Goal: Information Seeking & Learning: Learn about a topic

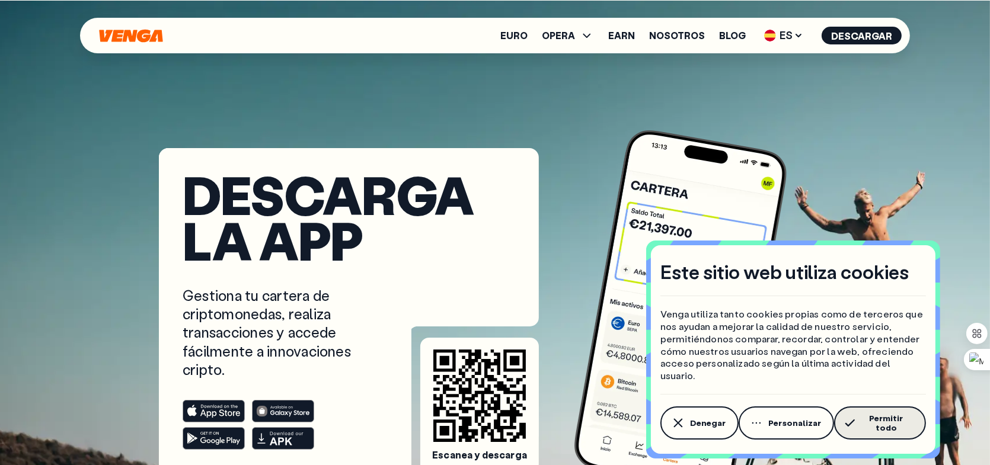
click at [874, 426] on span "Permitir todo" at bounding box center [886, 423] width 53 height 19
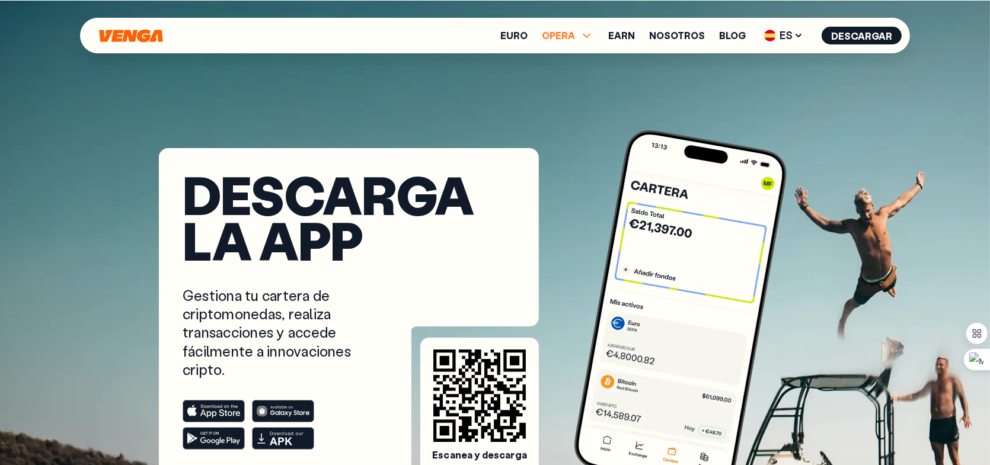
click at [594, 36] on icon at bounding box center [587, 35] width 14 height 14
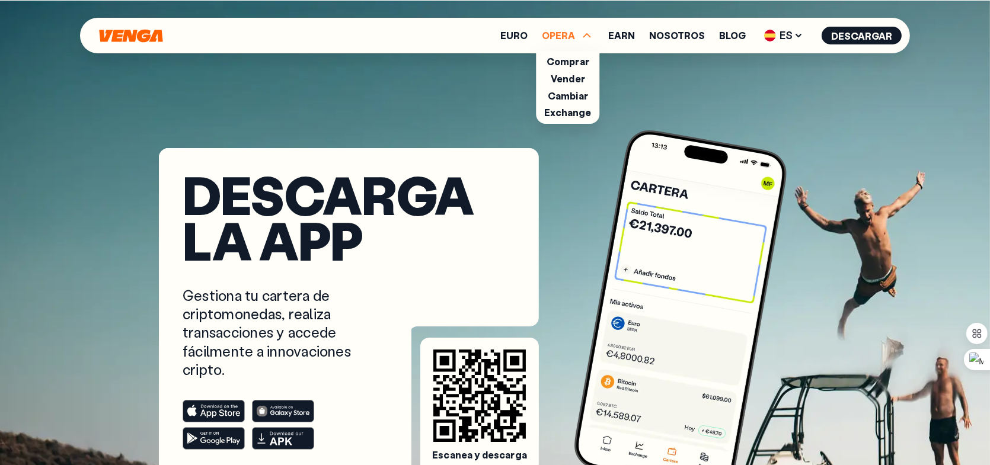
click at [591, 36] on icon at bounding box center [587, 35] width 8 height 4
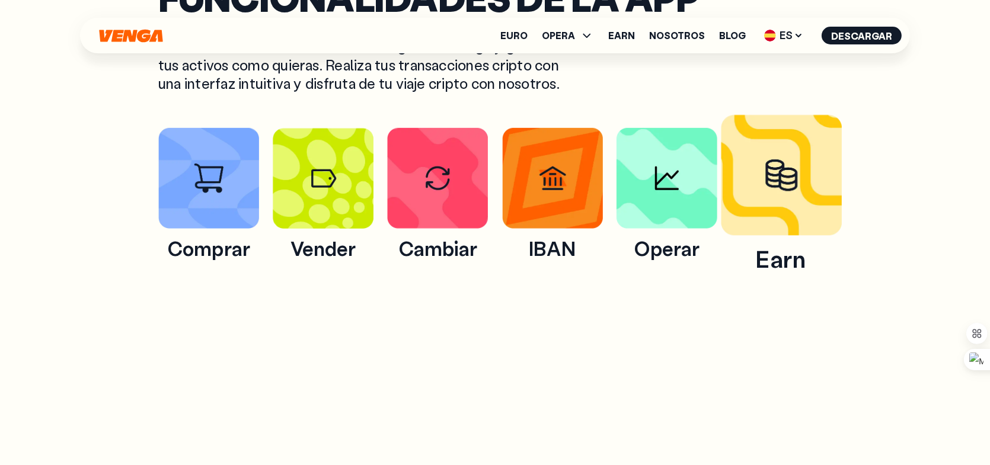
scroll to position [711, 0]
click at [798, 170] on img at bounding box center [781, 174] width 121 height 121
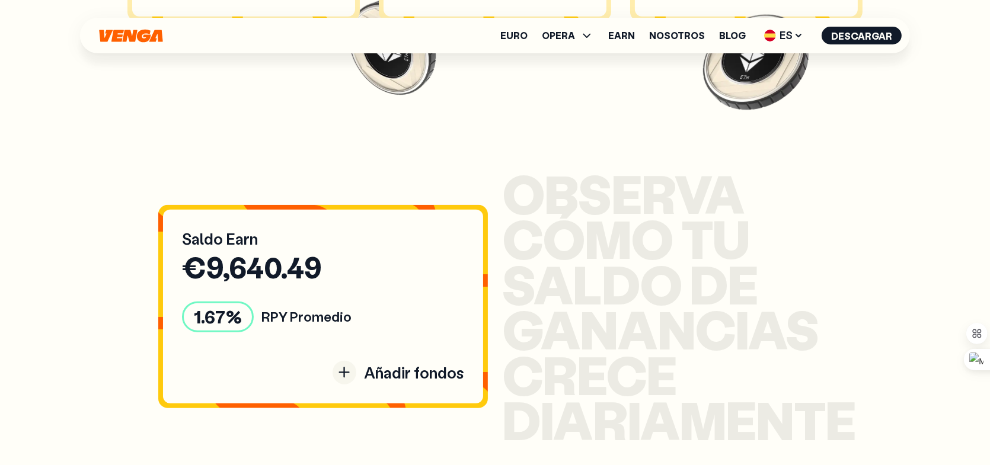
scroll to position [1304, 0]
drag, startPoint x: 356, startPoint y: 374, endPoint x: 399, endPoint y: 371, distance: 42.8
click at [399, 371] on div "Añadir fondos" at bounding box center [323, 372] width 282 height 24
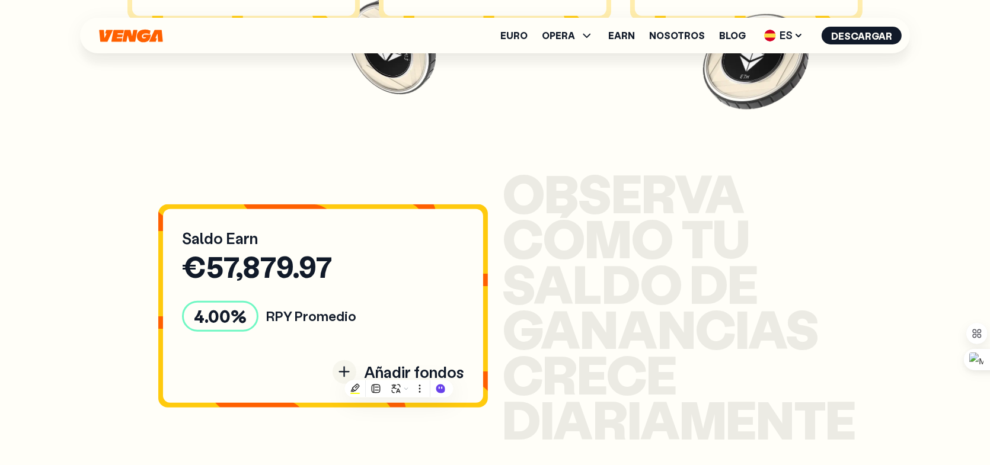
click at [448, 368] on span "Añadir fondos" at bounding box center [414, 372] width 100 height 20
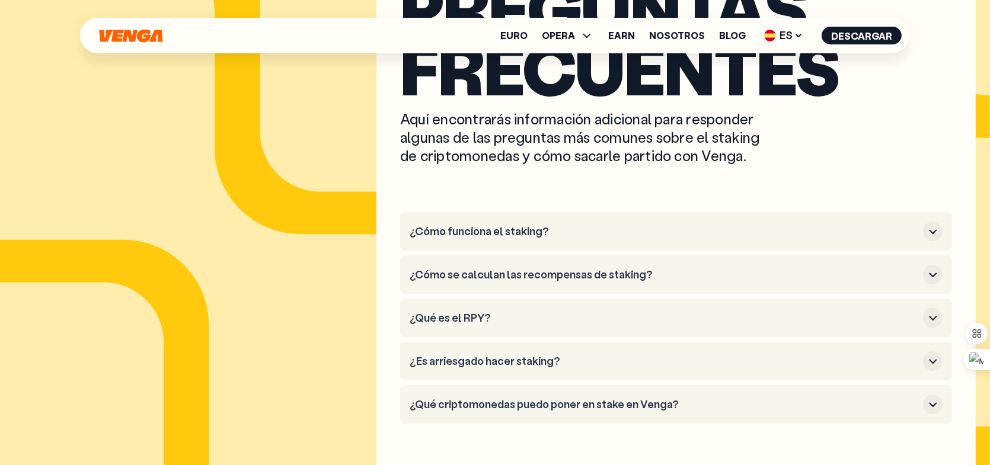
scroll to position [5691, 0]
click at [524, 225] on h3 "¿Cómo funciona el staking?" at bounding box center [664, 231] width 509 height 13
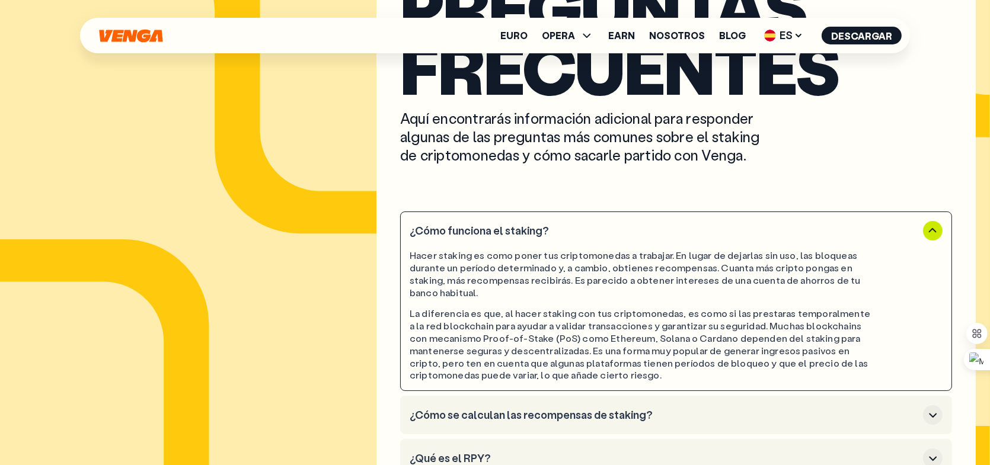
click at [546, 409] on h3 "¿Cómo se calculan las recompensas de staking?" at bounding box center [664, 415] width 509 height 13
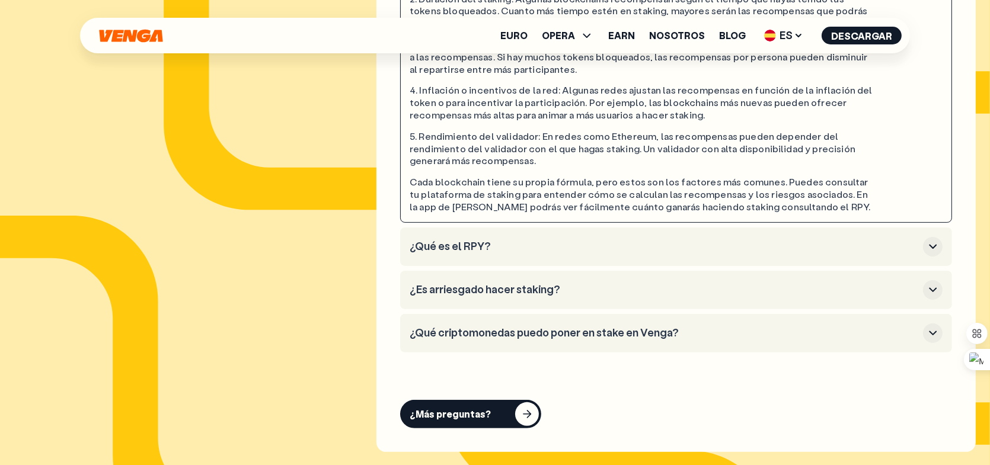
click at [534, 237] on button "¿Qué es el RPY?" at bounding box center [676, 247] width 533 height 20
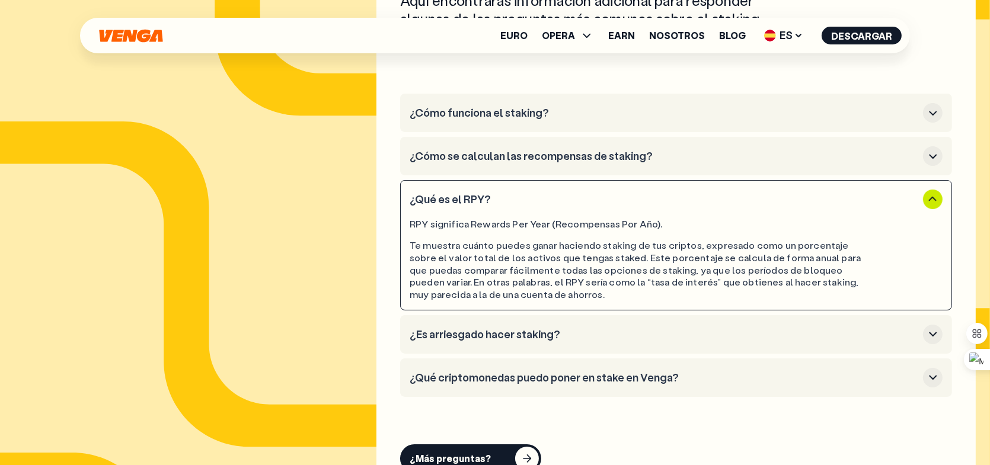
scroll to position [5809, 0]
click at [523, 328] on h3 "¿Es arriesgado hacer staking?" at bounding box center [664, 334] width 509 height 13
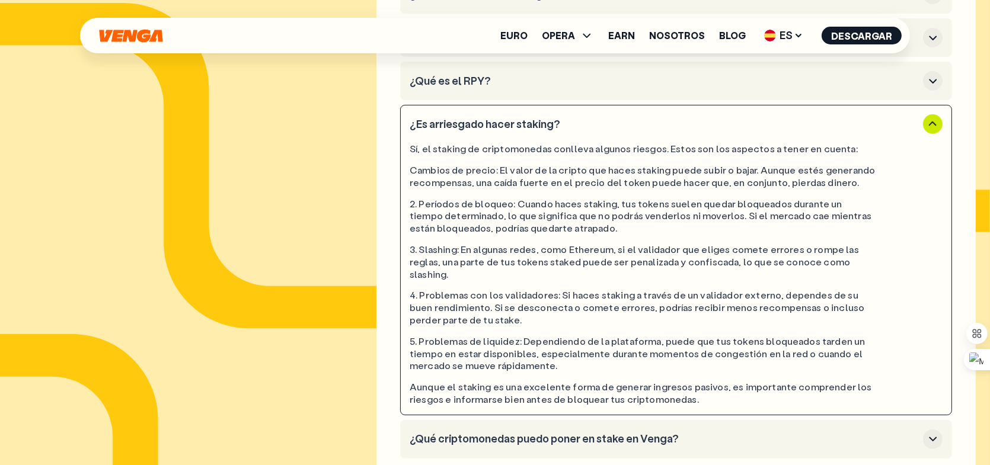
scroll to position [5928, 0]
click at [563, 432] on h3 "¿Qué criptomonedas puedo poner en stake en Venga?" at bounding box center [664, 438] width 509 height 13
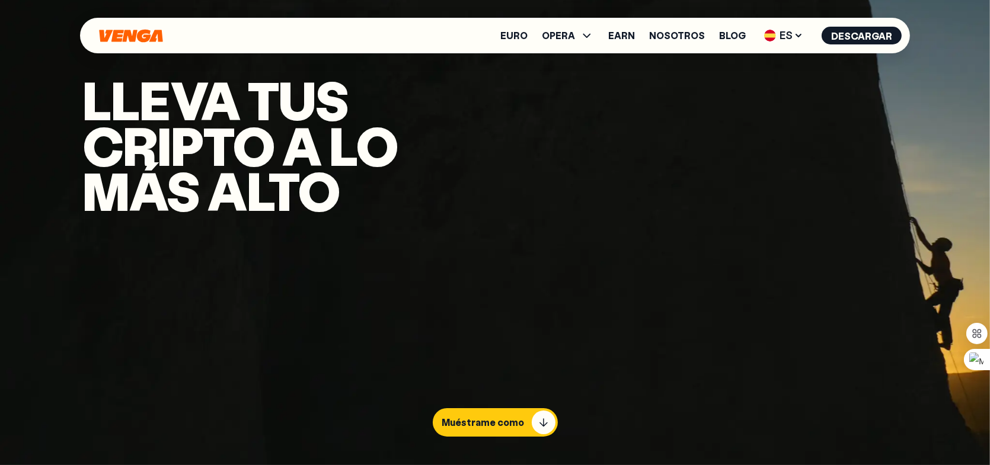
scroll to position [0, 0]
click at [590, 37] on icon at bounding box center [587, 36] width 8 height 4
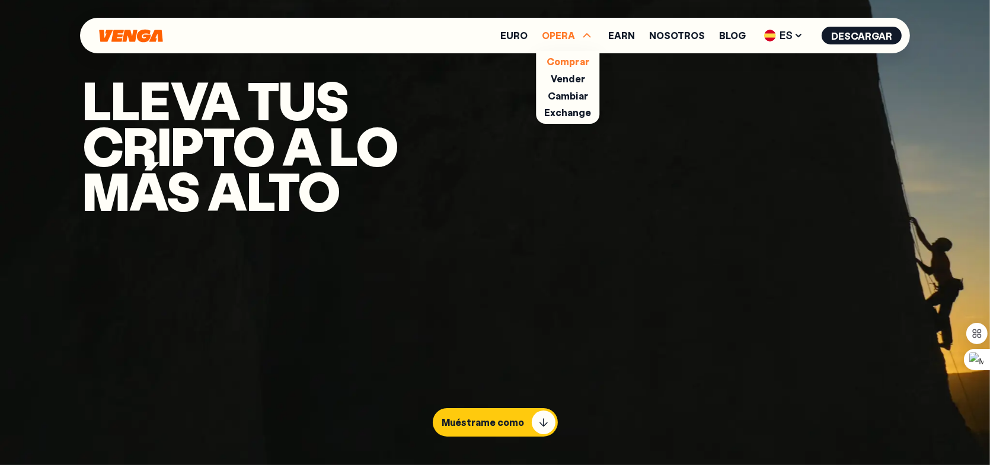
click at [577, 59] on link "Comprar" at bounding box center [568, 61] width 43 height 12
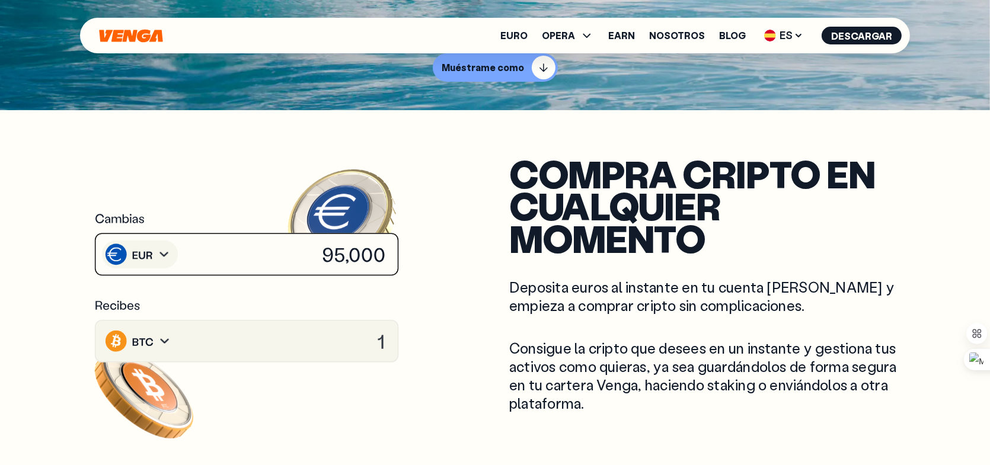
scroll to position [356, 0]
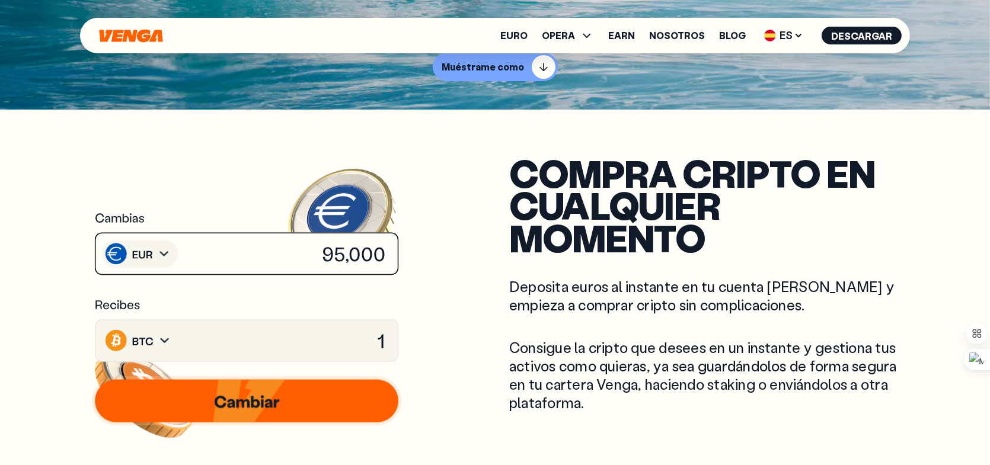
click at [354, 258] on image at bounding box center [374, 246] width 106 height 98
click at [321, 252] on icon at bounding box center [247, 254] width 306 height 44
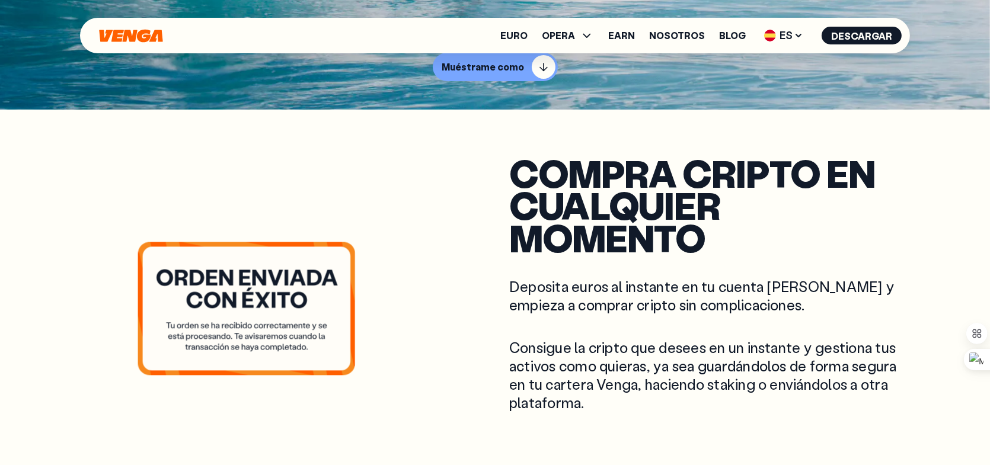
click at [263, 283] on icon at bounding box center [260, 278] width 14 height 16
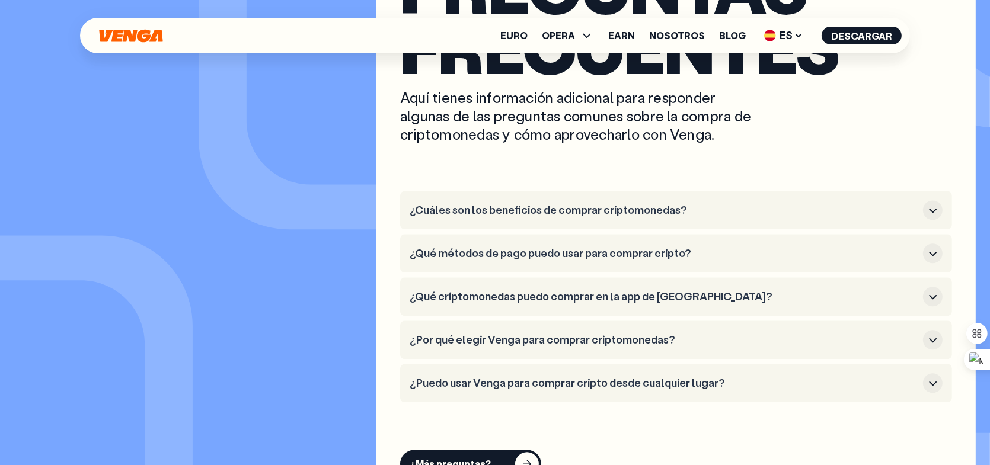
scroll to position [3320, 0]
click at [551, 213] on h3 "¿Cuáles son los beneficios de comprar criptomonedas?" at bounding box center [664, 209] width 509 height 13
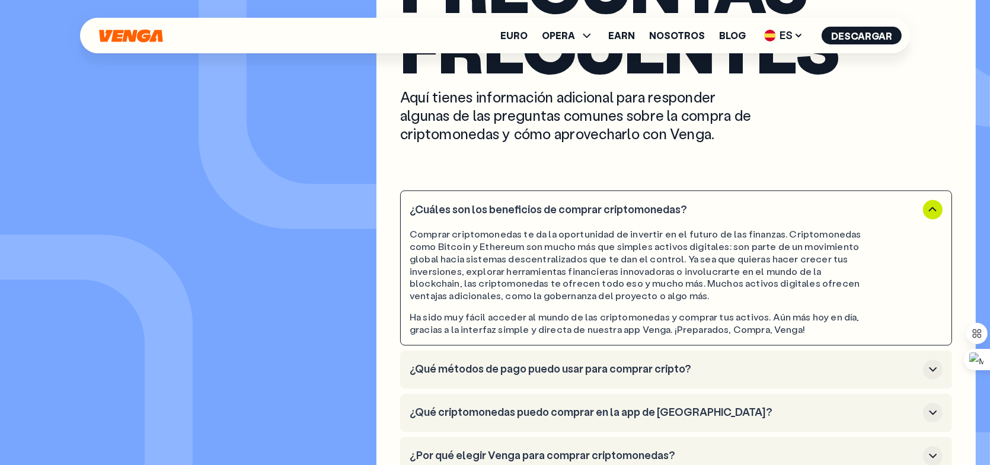
click at [555, 211] on h3 "¿Cuáles son los beneficios de comprar criptomonedas?" at bounding box center [664, 209] width 509 height 13
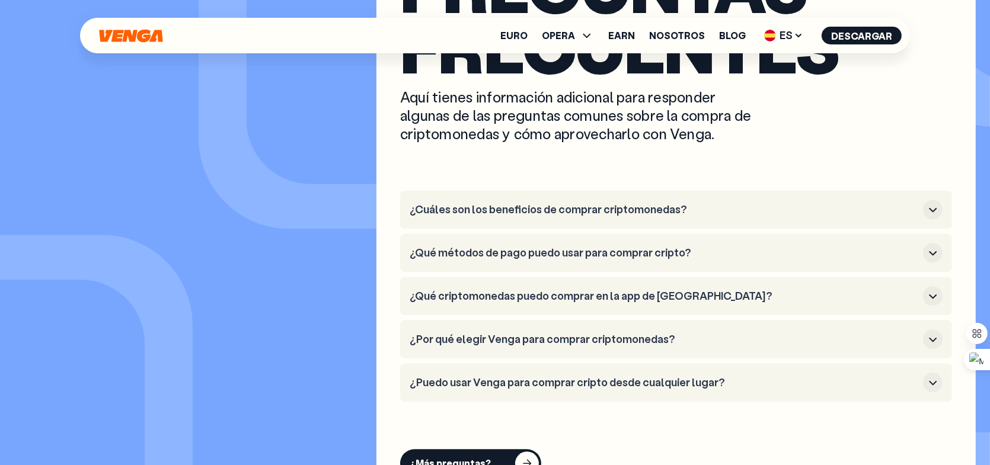
click at [508, 254] on h3 "¿Qué métodos de pago puedo usar para comprar cripto?" at bounding box center [664, 253] width 509 height 13
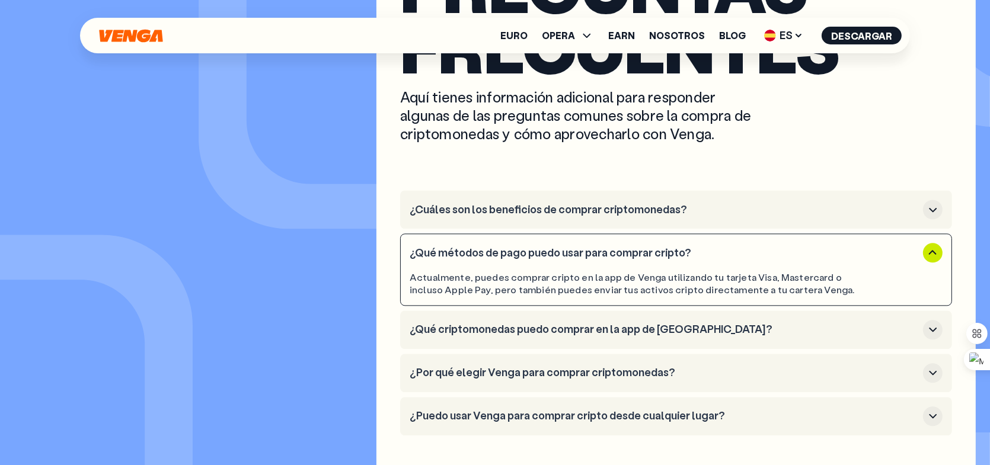
click at [590, 254] on h3 "¿Qué métodos de pago puedo usar para comprar cripto?" at bounding box center [664, 253] width 509 height 13
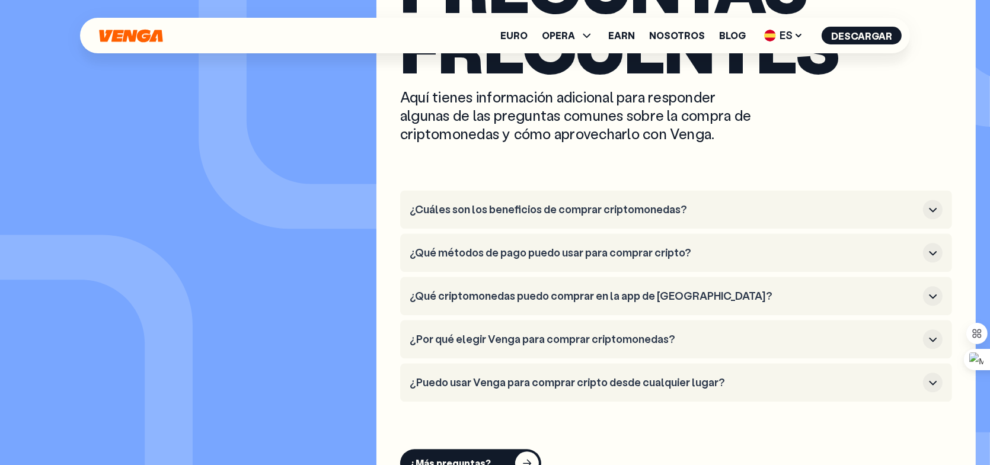
click at [598, 290] on h3 "¿Qué criptomonedas puedo comprar en la app de [GEOGRAPHIC_DATA]?" at bounding box center [664, 296] width 509 height 13
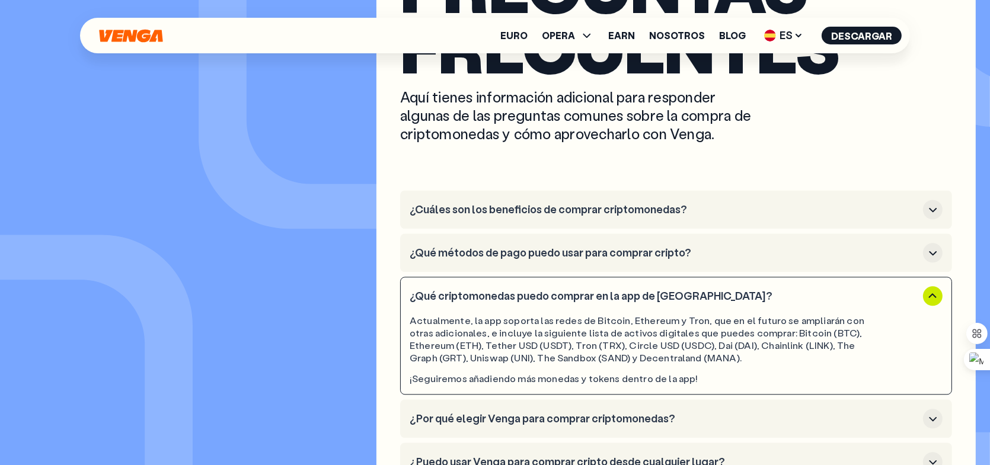
click at [597, 292] on h3 "¿Qué criptomonedas puedo comprar en la app de [GEOGRAPHIC_DATA]?" at bounding box center [664, 296] width 509 height 13
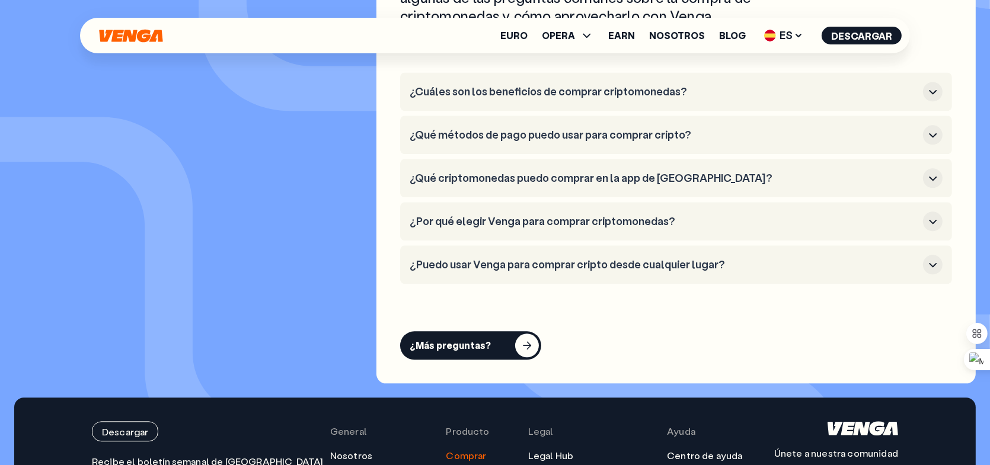
scroll to position [3438, 0]
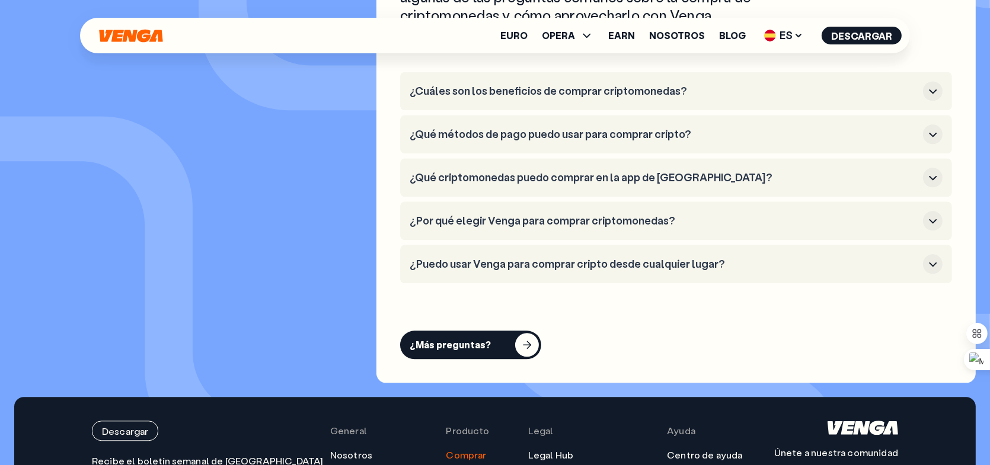
click at [562, 223] on h3 "¿Por qué elegir Venga para comprar criptomonedas?" at bounding box center [664, 221] width 509 height 13
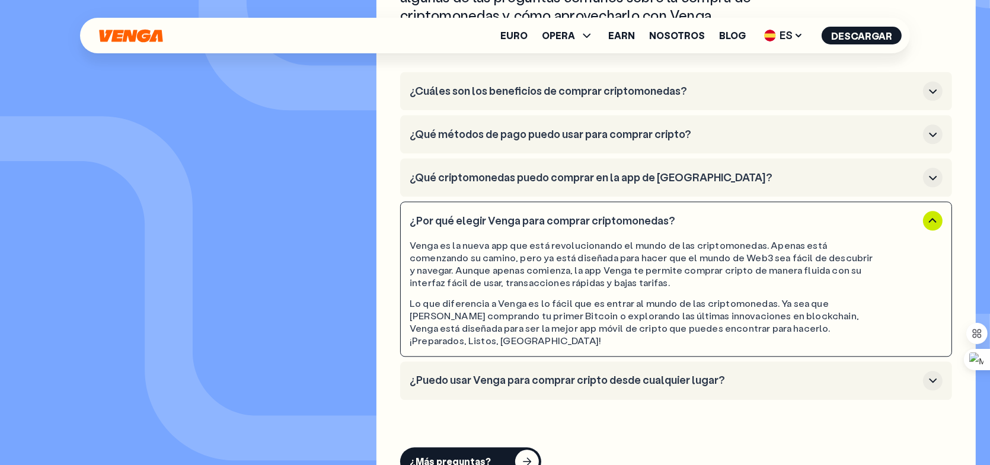
click at [529, 215] on h3 "¿Por qué elegir Venga para comprar criptomonedas?" at bounding box center [664, 221] width 509 height 13
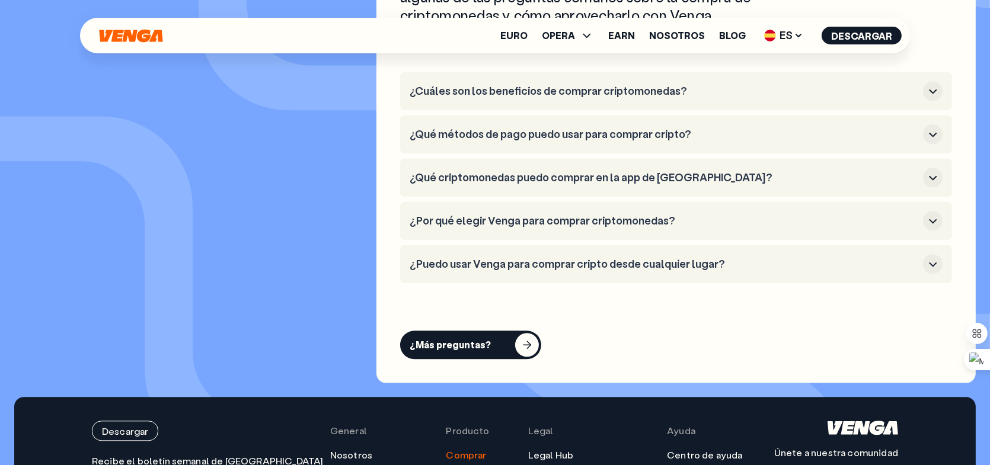
click at [510, 267] on h3 "¿Puedo usar Venga para comprar cripto desde cualquier lugar?" at bounding box center [664, 264] width 509 height 13
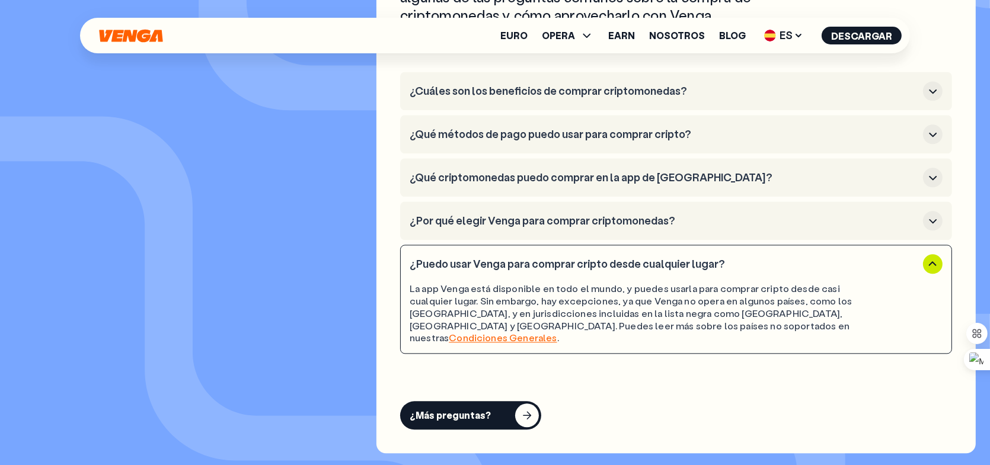
click at [510, 267] on h3 "¿Puedo usar Venga para comprar cripto desde cualquier lugar?" at bounding box center [664, 264] width 509 height 13
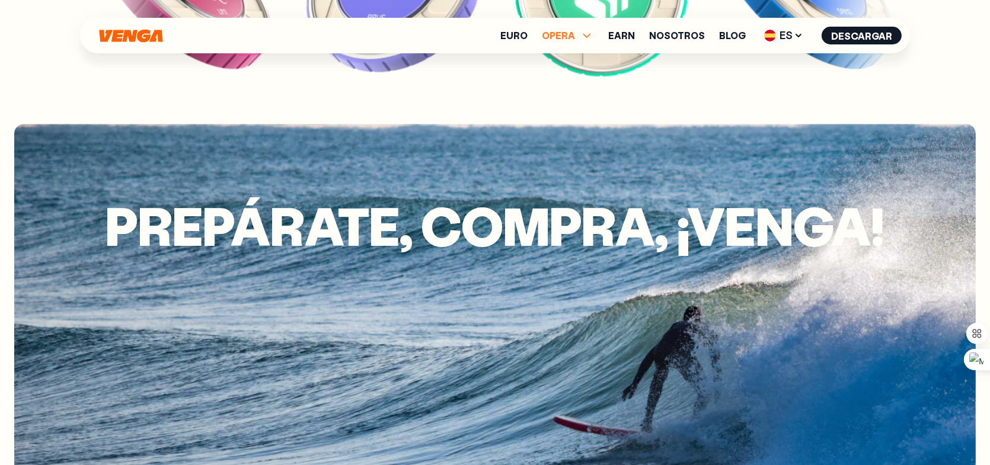
click at [558, 36] on span "OPERA" at bounding box center [558, 35] width 33 height 9
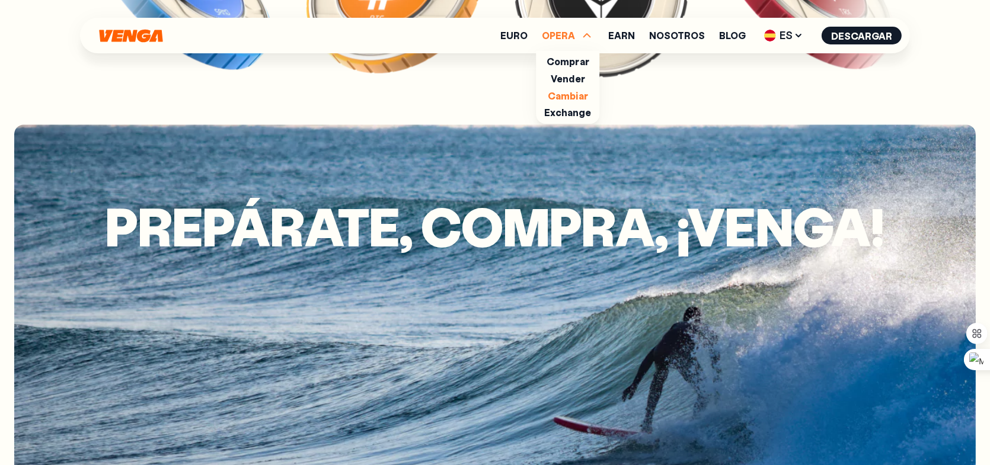
click at [568, 97] on link "Cambiar" at bounding box center [568, 96] width 40 height 12
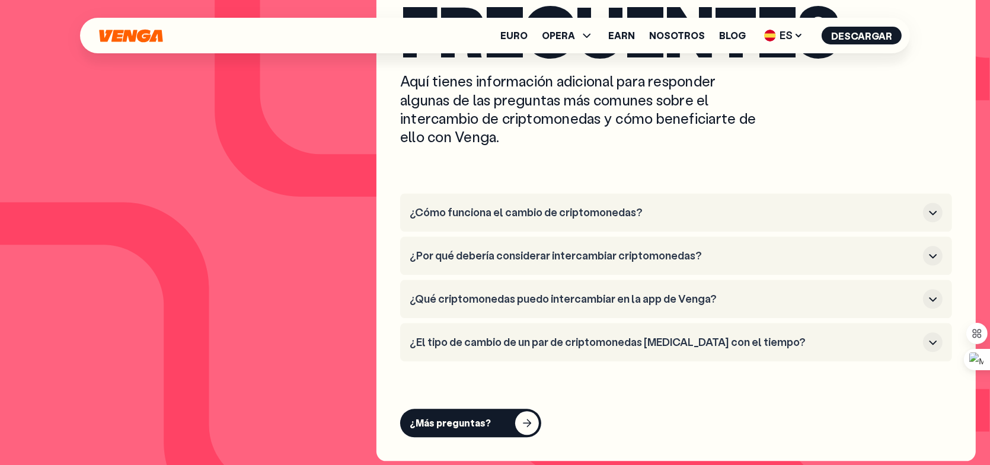
scroll to position [3320, 0]
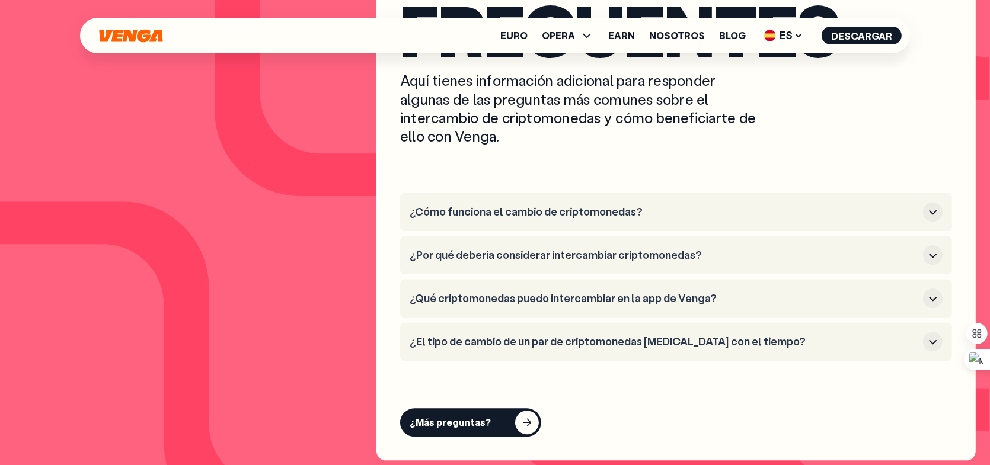
click at [616, 300] on h3 "¿Qué criptomonedas puedo intercambiar en la app de Venga?" at bounding box center [664, 298] width 509 height 13
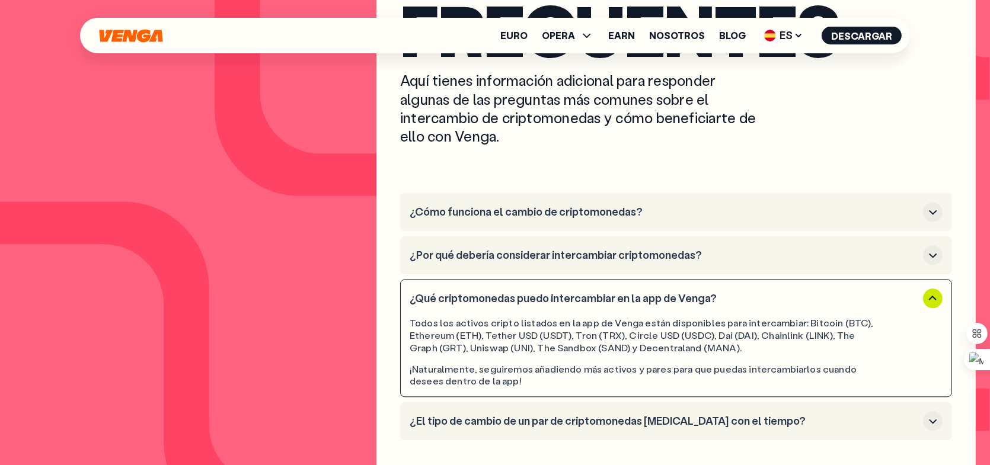
click at [606, 263] on button "¿Por qué debería considerar intercambiar criptomonedas?" at bounding box center [676, 255] width 533 height 20
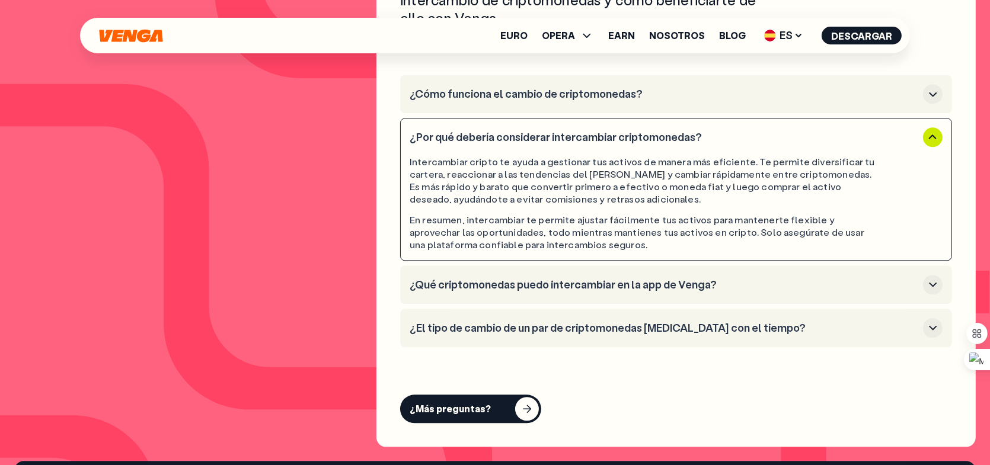
scroll to position [3438, 0]
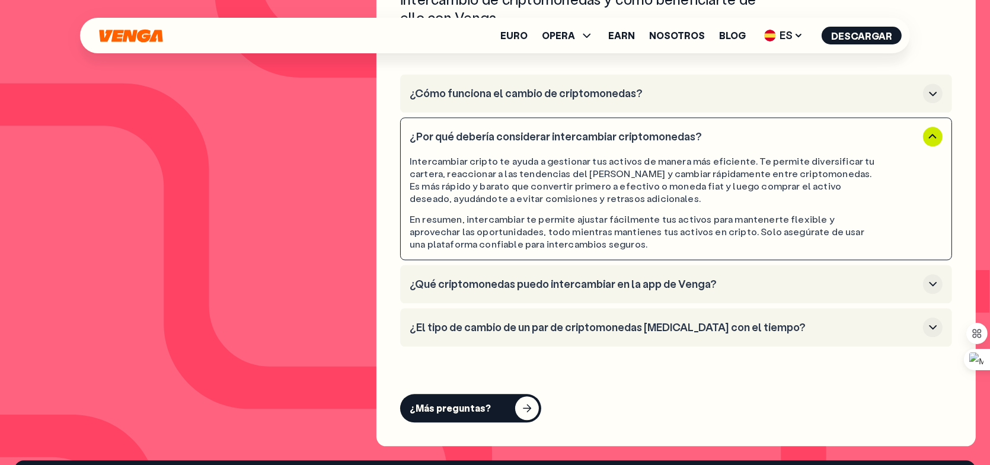
click at [552, 330] on h3 "¿El tipo de cambio de un par de criptomonedas [MEDICAL_DATA] con el tiempo?" at bounding box center [664, 327] width 509 height 13
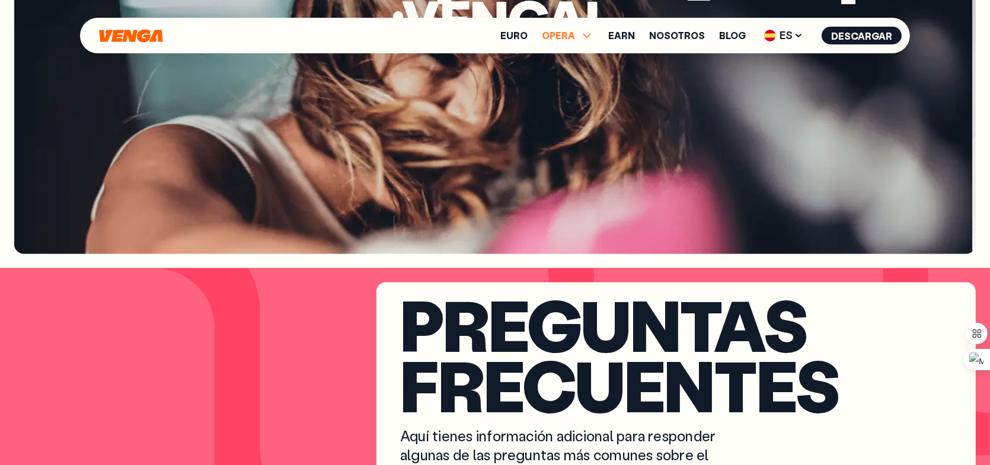
scroll to position [2964, 0]
click at [584, 40] on icon at bounding box center [587, 35] width 14 height 14
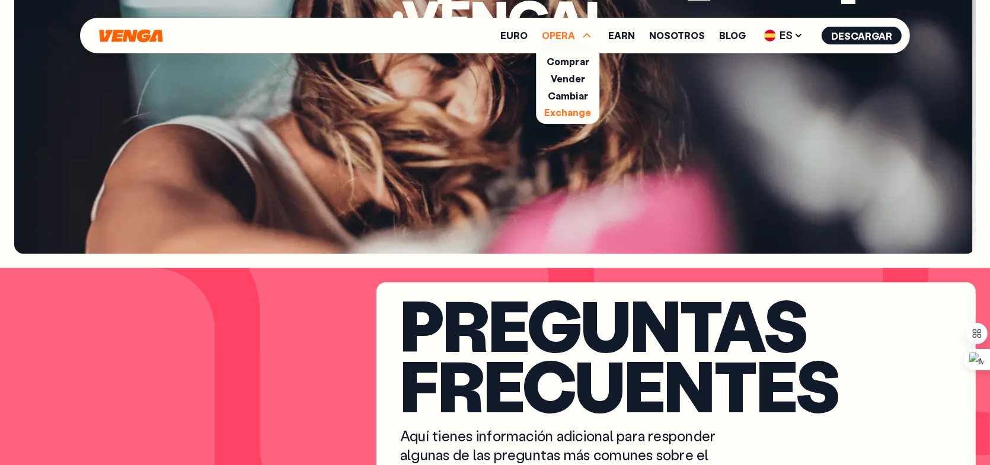
click at [565, 113] on link "Exchange" at bounding box center [567, 112] width 47 height 12
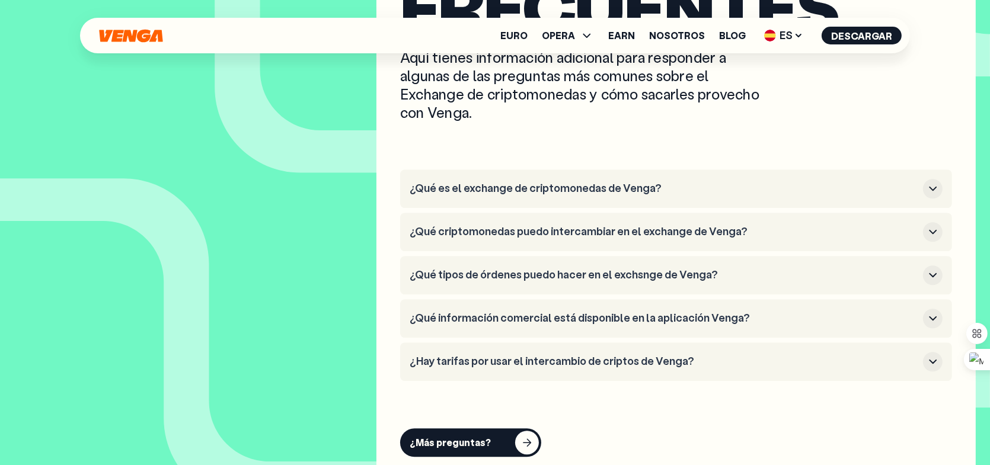
scroll to position [4031, 0]
click at [483, 270] on h3 "¿Qué tipos de órdenes puedo hacer en el exchsnge de Venga?" at bounding box center [664, 274] width 509 height 13
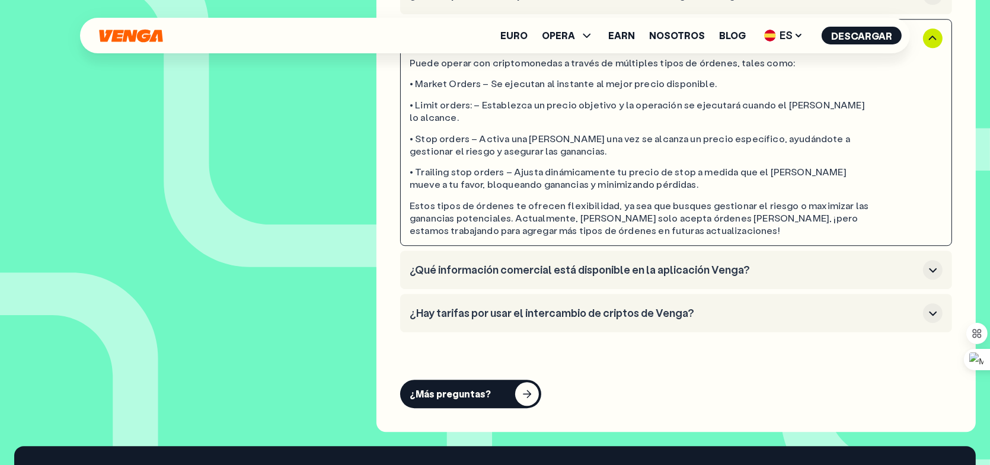
scroll to position [4268, 0]
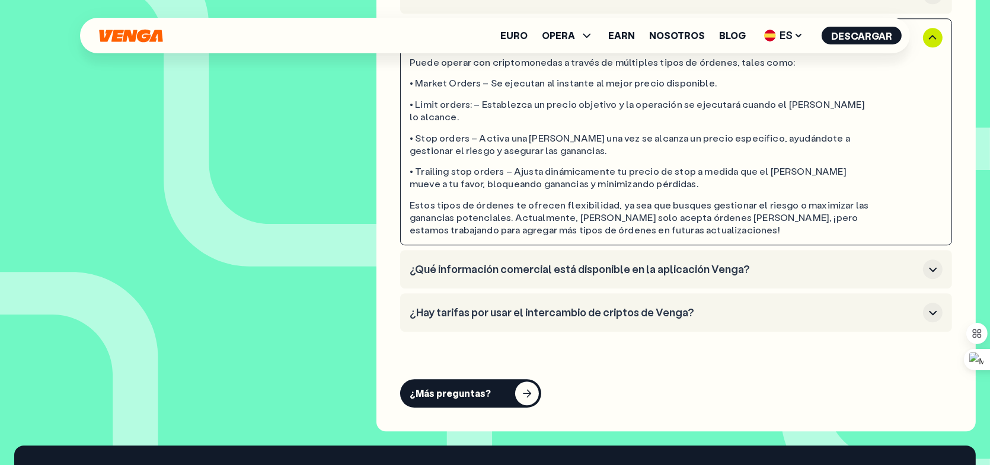
click at [547, 306] on h3 "¿Hay tarifas por usar el intercambio de criptos de Venga?" at bounding box center [664, 312] width 509 height 13
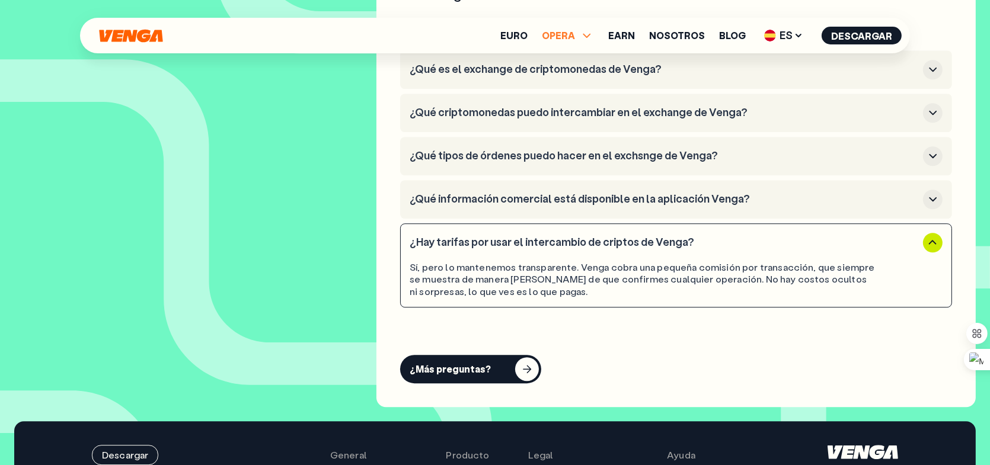
scroll to position [4149, 0]
click at [560, 34] on span "OPERA" at bounding box center [558, 35] width 33 height 9
click at [562, 78] on link "Vender" at bounding box center [568, 78] width 34 height 12
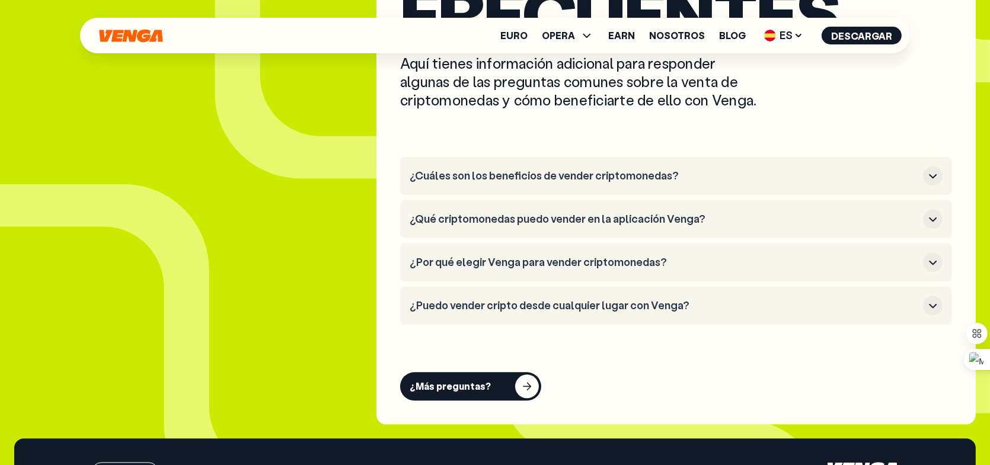
scroll to position [3320, 0]
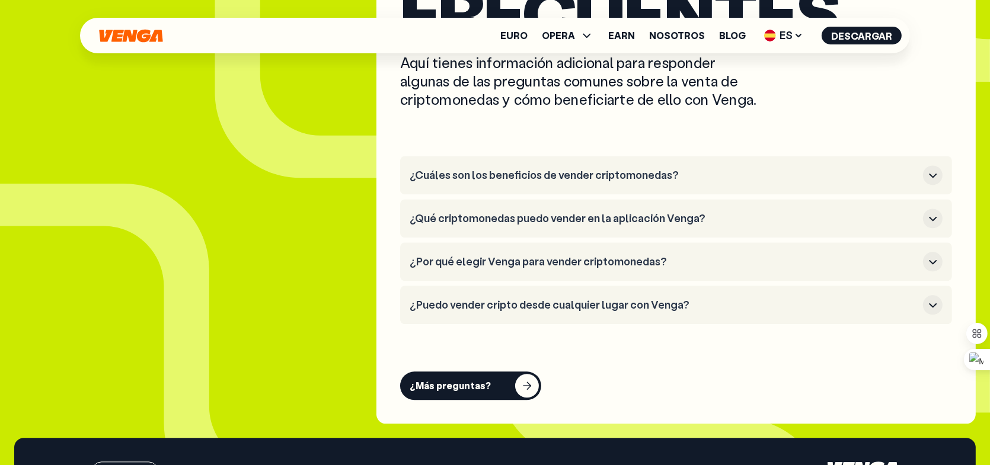
click at [465, 172] on h3 "¿Cuáles son los beneficios de vender criptomonedas?" at bounding box center [664, 175] width 509 height 13
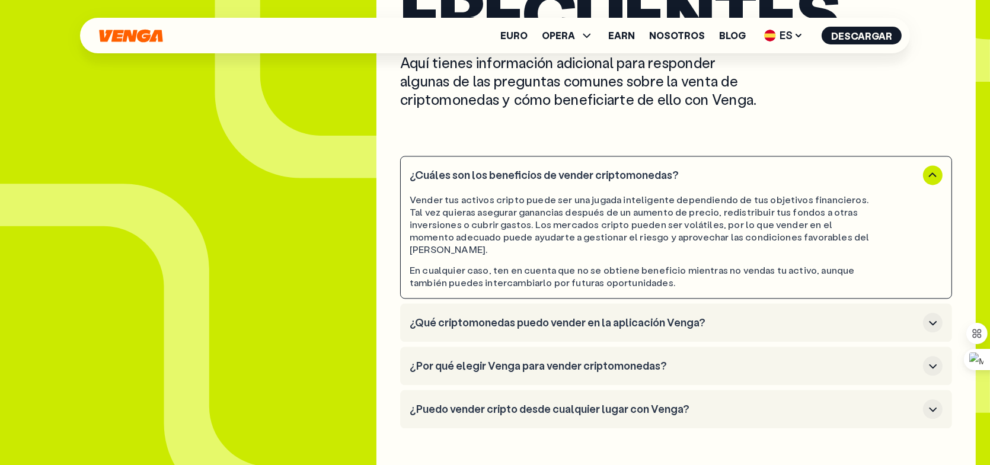
click at [506, 360] on h3 "¿Por qué elegir Venga para vender criptomonedas?" at bounding box center [664, 366] width 509 height 13
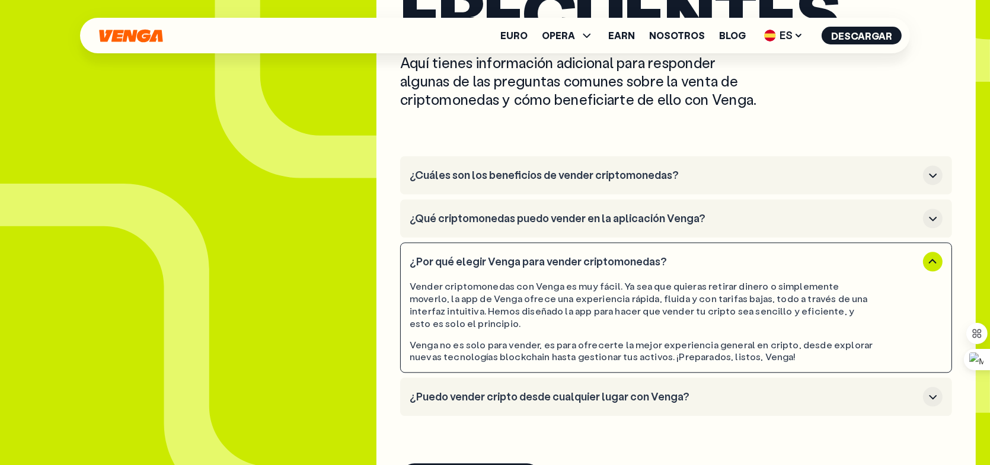
click at [597, 391] on h3 "¿Puedo vender cripto desde cualquier lugar con Venga?" at bounding box center [664, 397] width 509 height 13
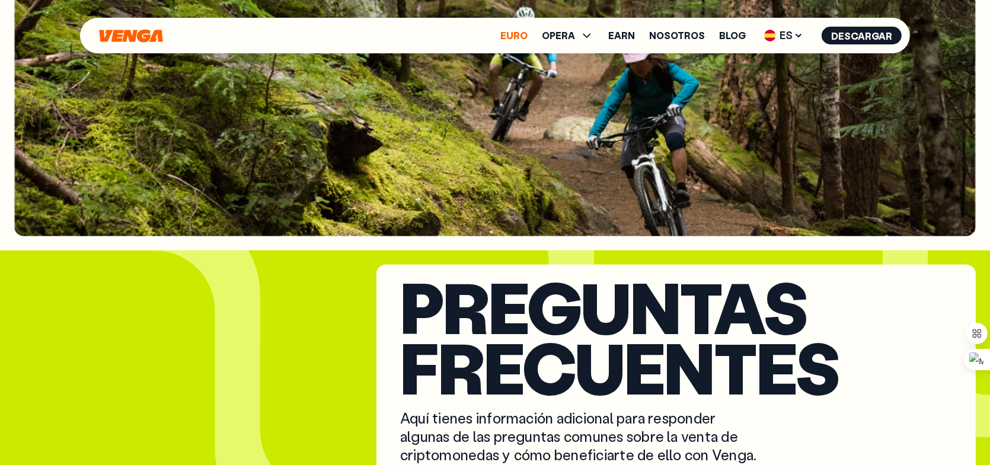
scroll to position [2964, 0]
click at [513, 36] on link "Euro" at bounding box center [513, 35] width 27 height 9
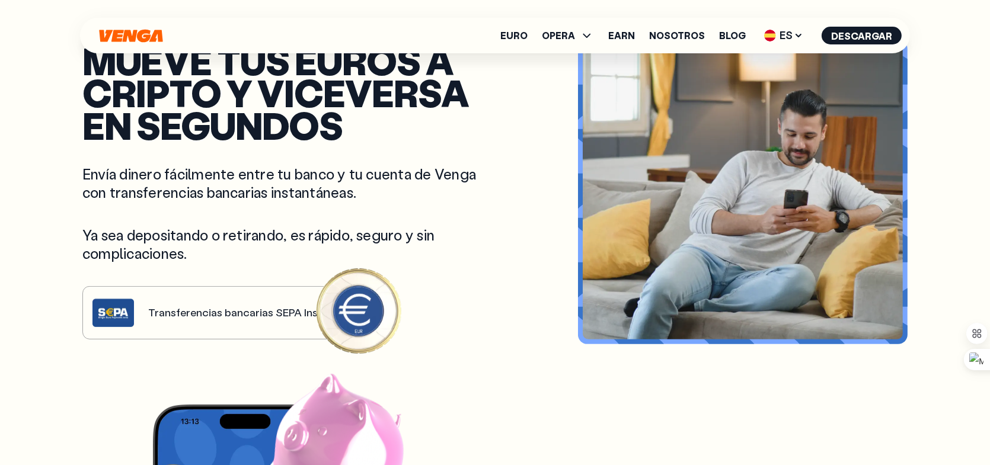
scroll to position [474, 0]
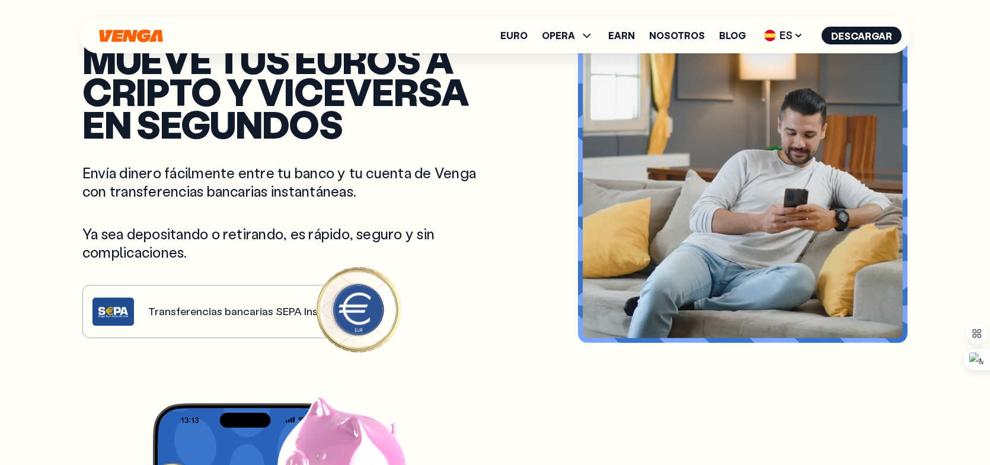
click at [119, 309] on div "Mueve tus euros a cripto y viceversa en segundos Envía dinero fácilmente entre …" at bounding box center [281, 190] width 398 height 295
click at [209, 313] on div "Mueve tus euros a cripto y viceversa en segundos Envía dinero fácilmente entre …" at bounding box center [281, 190] width 398 height 295
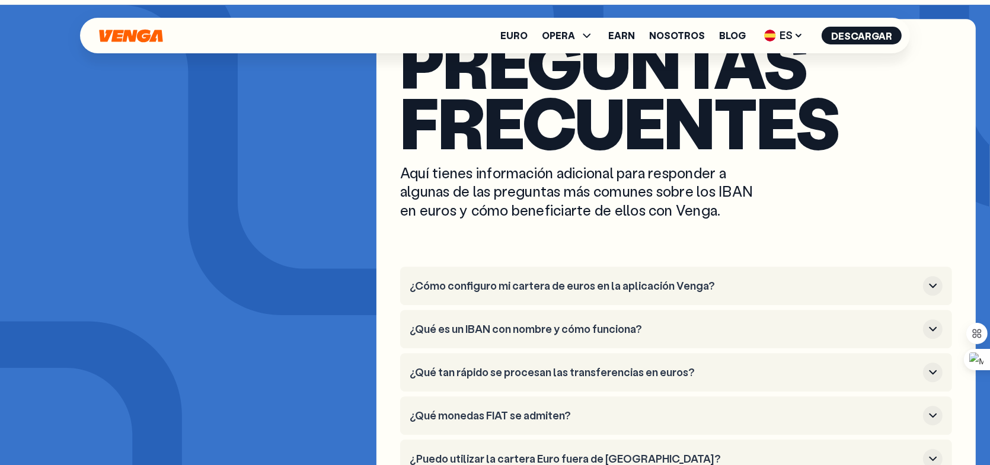
scroll to position [4505, 0]
click at [632, 280] on h3 "¿Cómo configuro mi cartera de euros en la aplicación Venga?" at bounding box center [664, 286] width 509 height 13
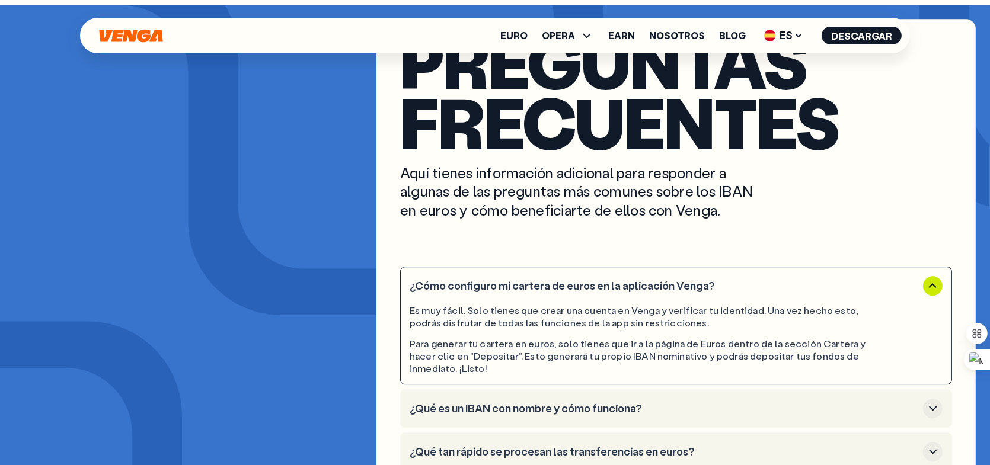
click at [563, 402] on h3 "¿Qué es un IBAN con nombre y cómo funciona?" at bounding box center [664, 408] width 509 height 13
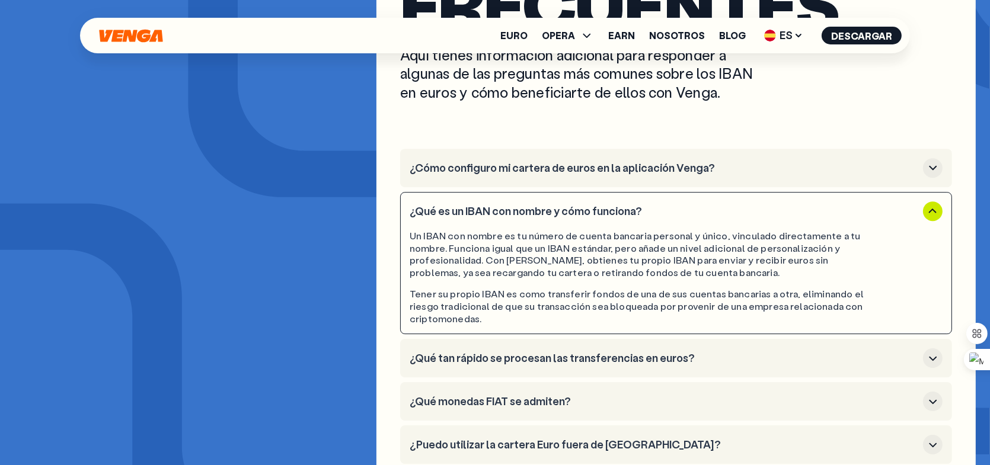
scroll to position [4624, 0]
click at [554, 352] on h3 "¿Qué tan rápido se procesan las transferencias en euros?" at bounding box center [664, 358] width 509 height 13
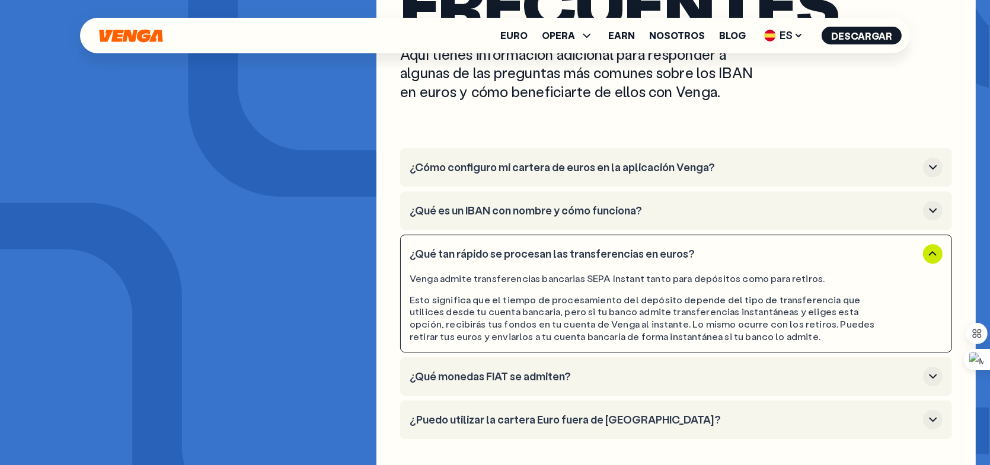
click at [548, 370] on h3 "¿Qué monedas FIAT se admiten?" at bounding box center [664, 376] width 509 height 13
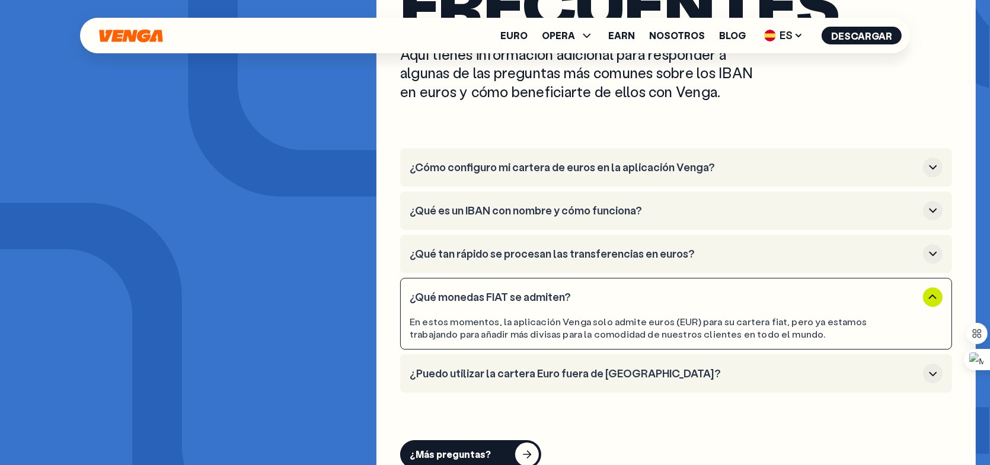
click at [637, 368] on h3 "¿Puedo utilizar la cartera Euro fuera de [GEOGRAPHIC_DATA]?" at bounding box center [664, 374] width 509 height 13
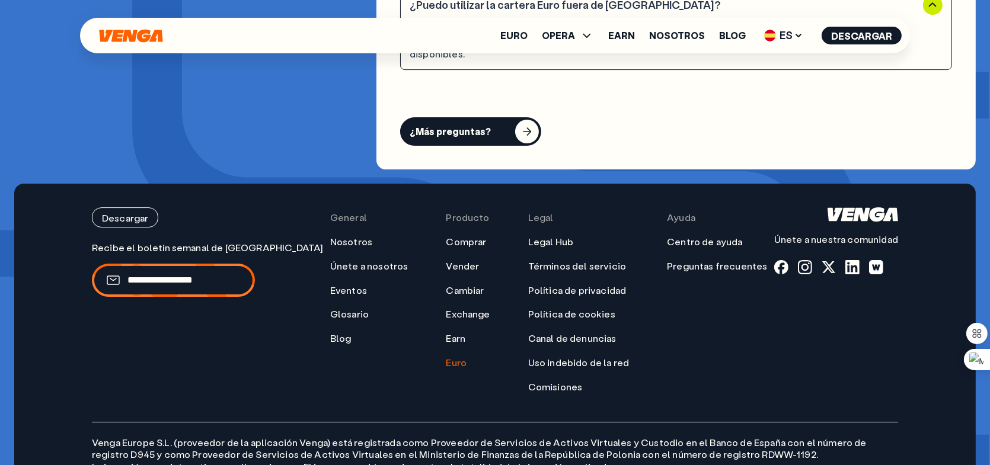
scroll to position [4960, 0]
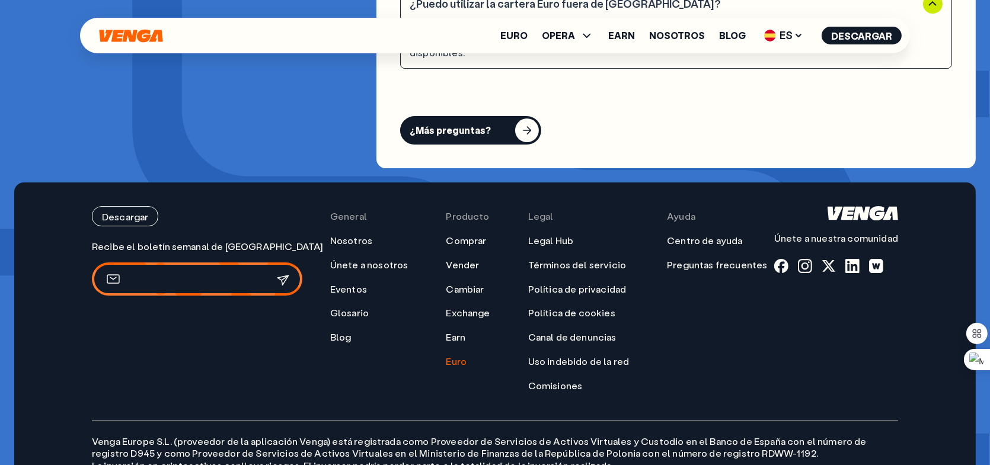
click at [174, 273] on input "email" at bounding box center [189, 279] width 125 height 12
type input "**********"
click at [287, 276] on icon "submit" at bounding box center [282, 280] width 11 height 9
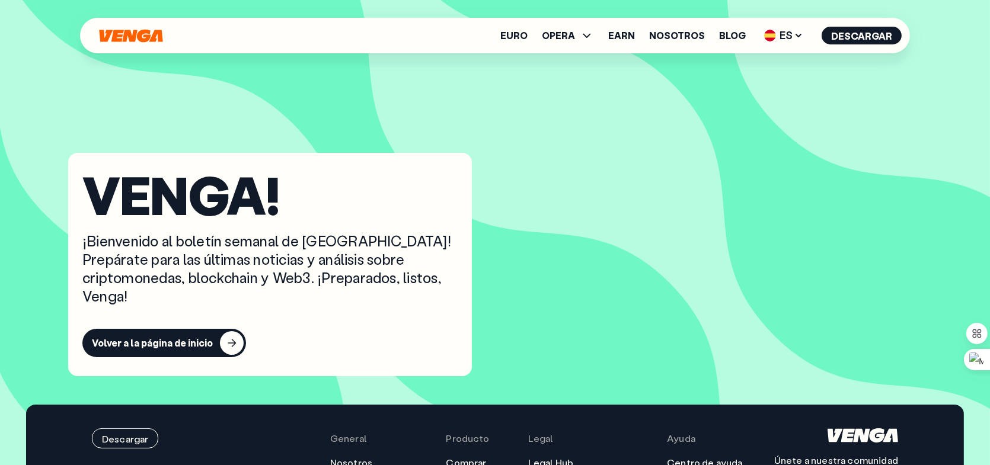
scroll to position [119, 0]
